Goal: Transaction & Acquisition: Purchase product/service

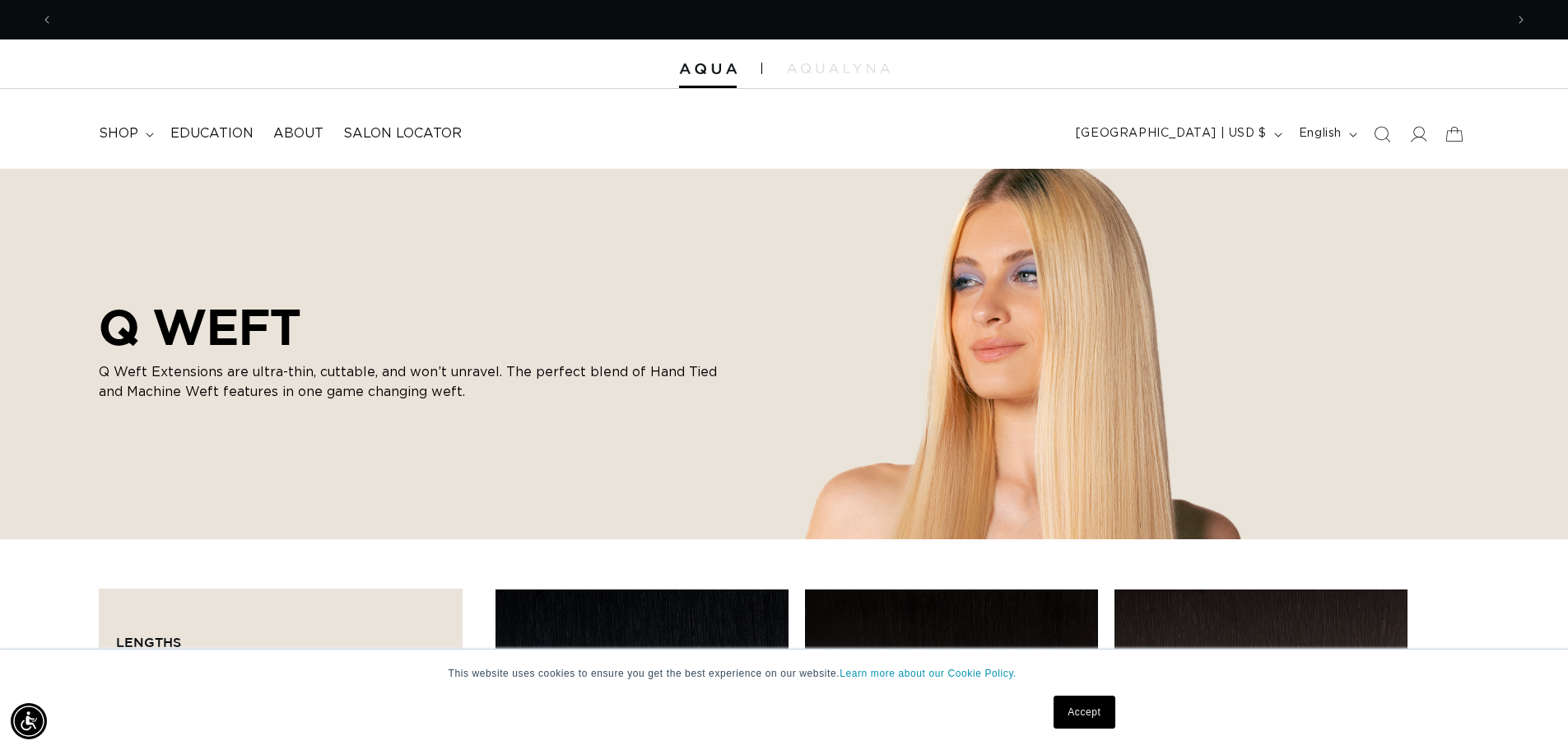
scroll to position [0, 2902]
click at [676, 129] on nav "shop FEATURED Last Chance SHOP BY SYSTEM Q Weft Machine Weft Hand Tied Weft" at bounding box center [428, 133] width 679 height 37
click at [1037, 69] on div at bounding box center [784, 64] width 1568 height 49
